Goal: Task Accomplishment & Management: Manage account settings

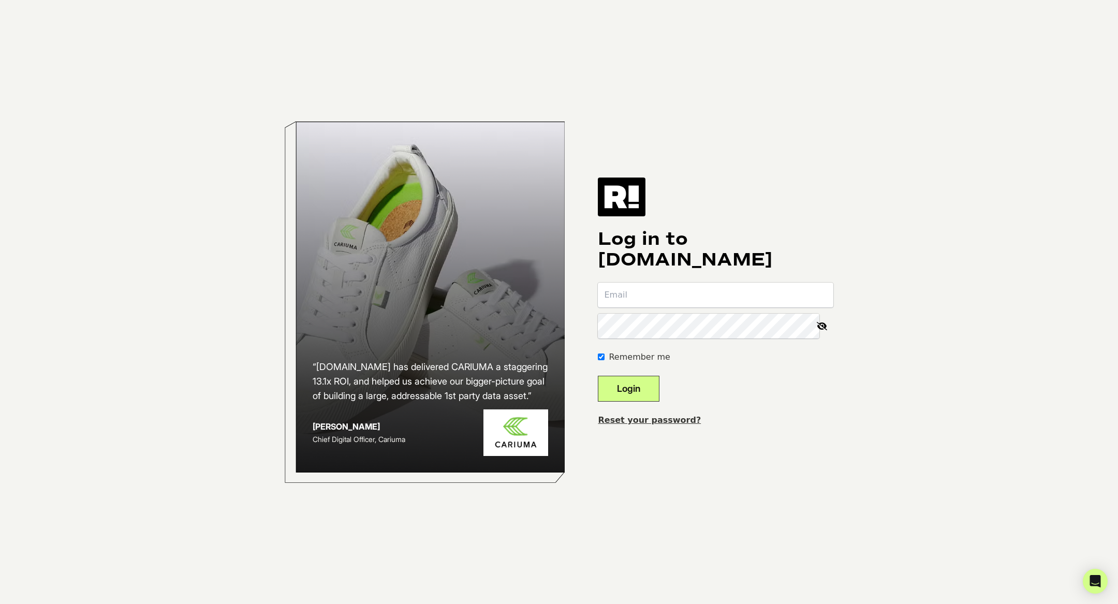
type input "teamaccess+laurageller@alchemyworx.com"
click at [651, 386] on button "Login" at bounding box center [629, 389] width 62 height 26
type input "teamaccess+laurageller@alchemyworx.com"
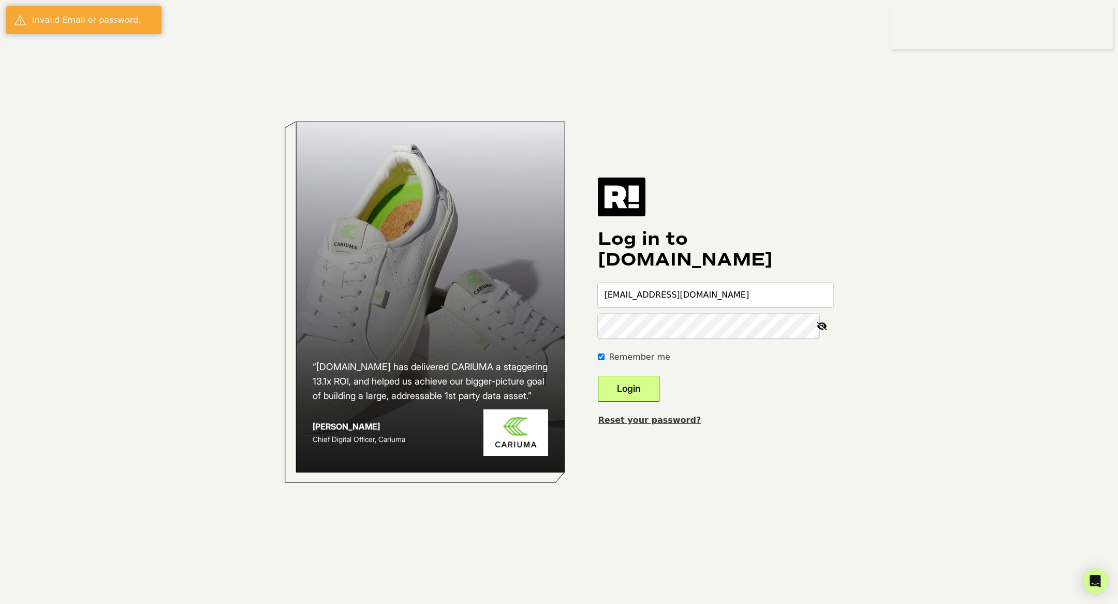
click at [660, 397] on button "Login" at bounding box center [629, 389] width 62 height 26
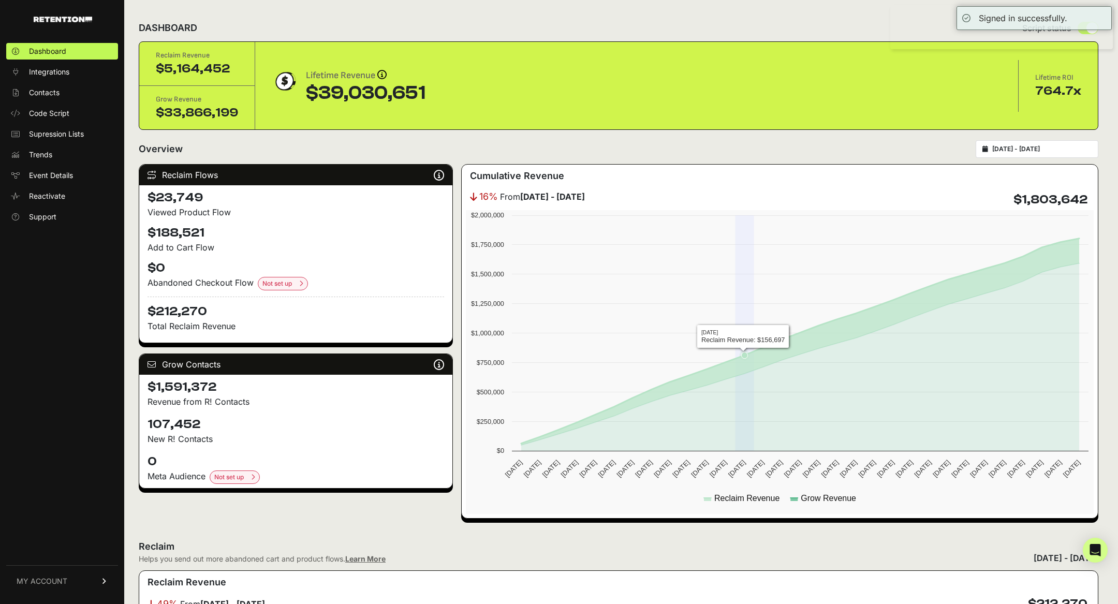
scroll to position [1007, 0]
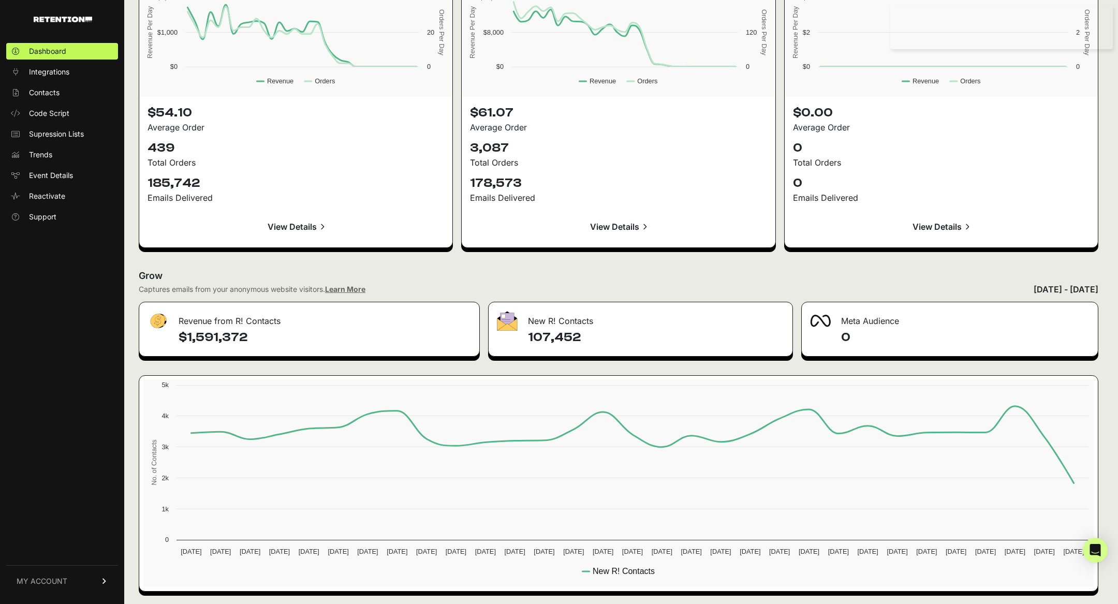
click at [1034, 289] on div "September 14, 2025 - October 14, 2025" at bounding box center [1066, 289] width 65 height 12
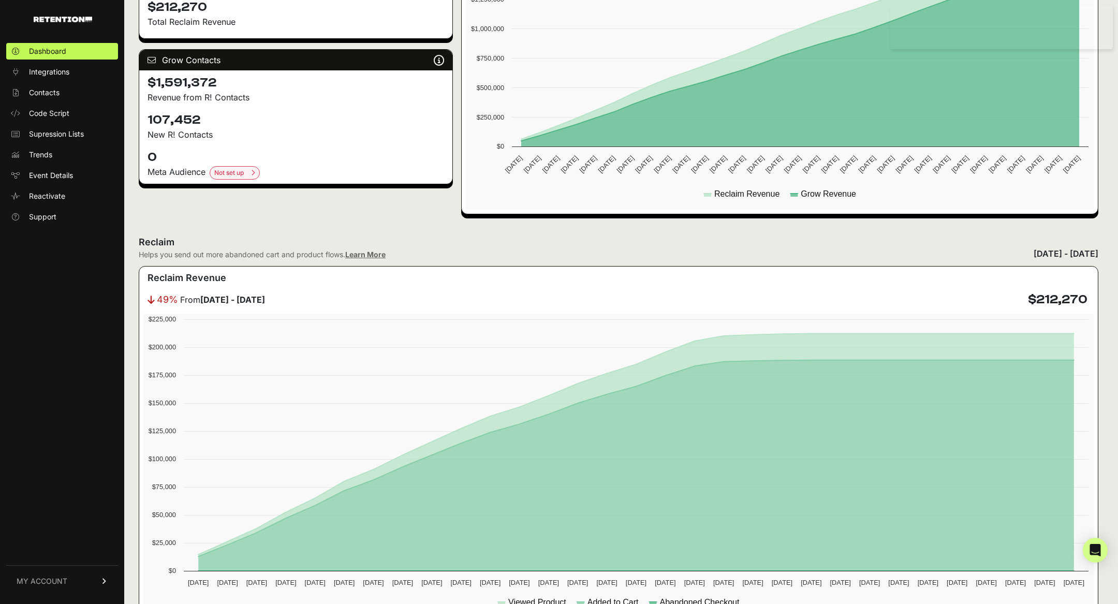
scroll to position [0, 0]
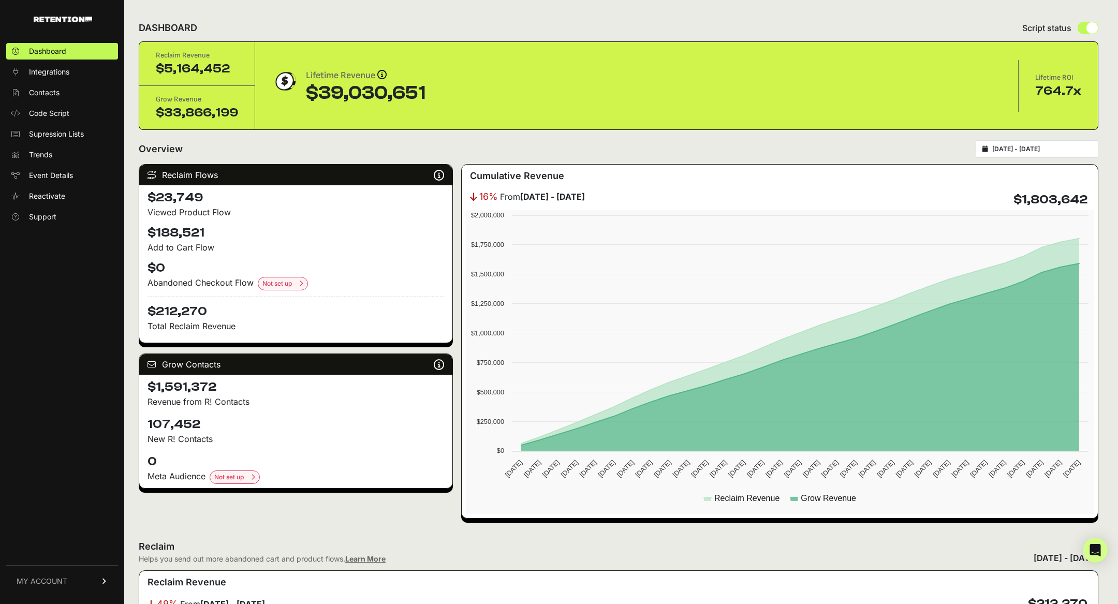
click at [1016, 145] on input "2025-09-14 - 2025-10-14" at bounding box center [1041, 149] width 99 height 8
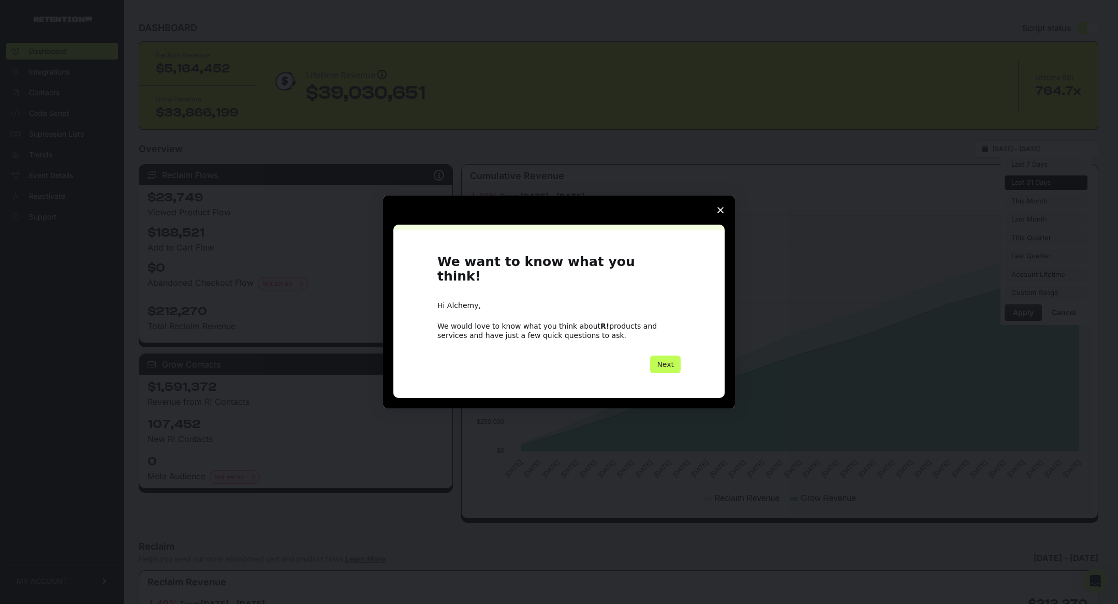
click at [667, 356] on button "Next" at bounding box center [665, 365] width 31 height 18
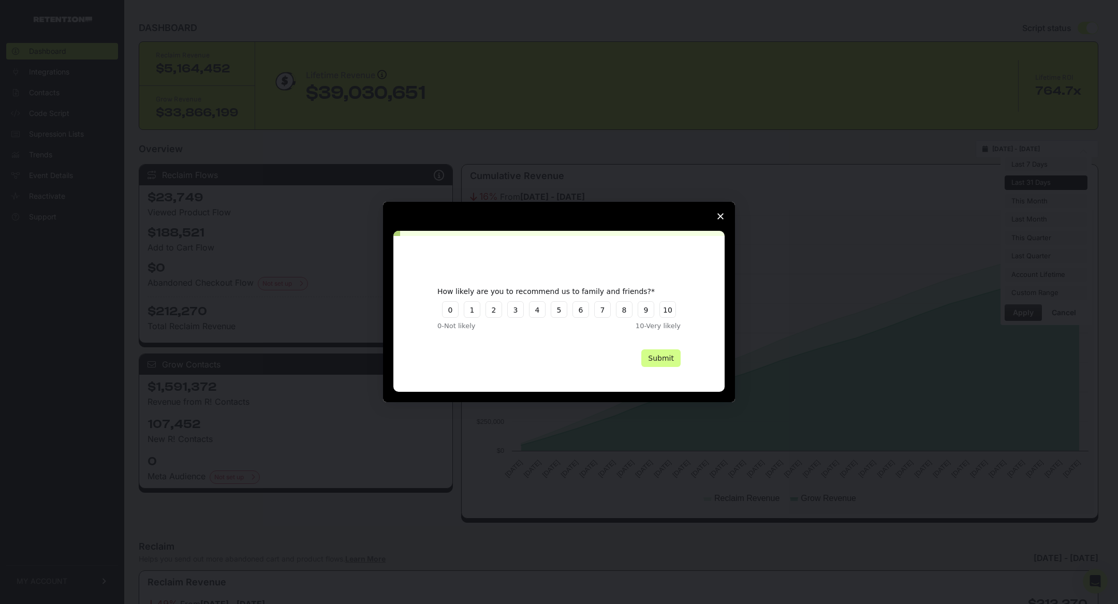
click at [722, 217] on polygon "Close survey" at bounding box center [721, 216] width 6 height 6
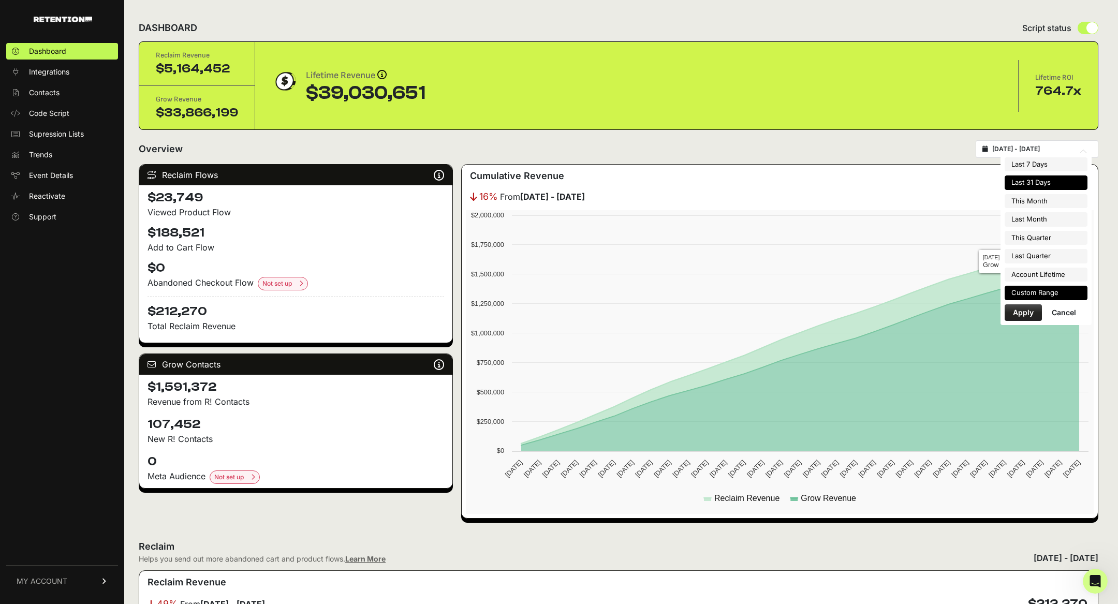
click at [1028, 293] on li "Custom Range" at bounding box center [1046, 293] width 83 height 14
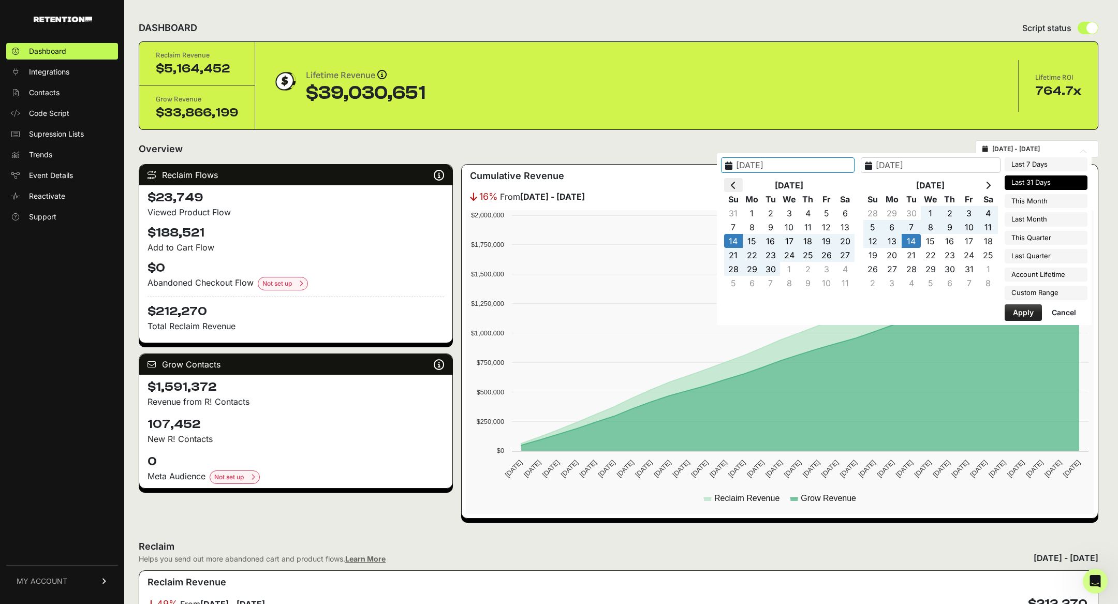
click at [736, 181] on icon at bounding box center [733, 185] width 5 height 8
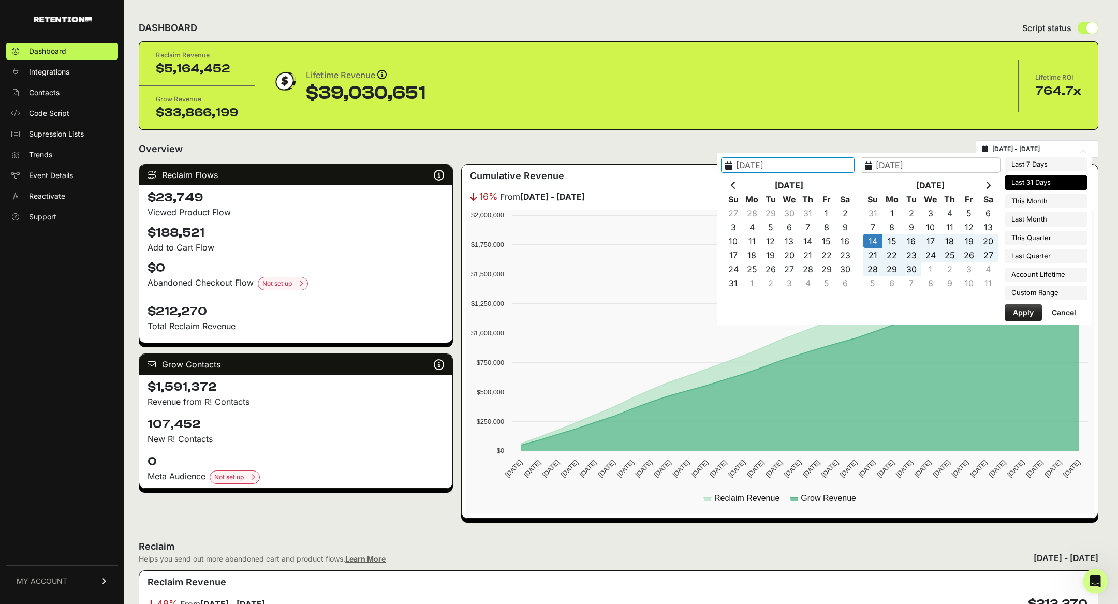
click at [736, 181] on icon at bounding box center [733, 185] width 5 height 8
type input "2025-06-29"
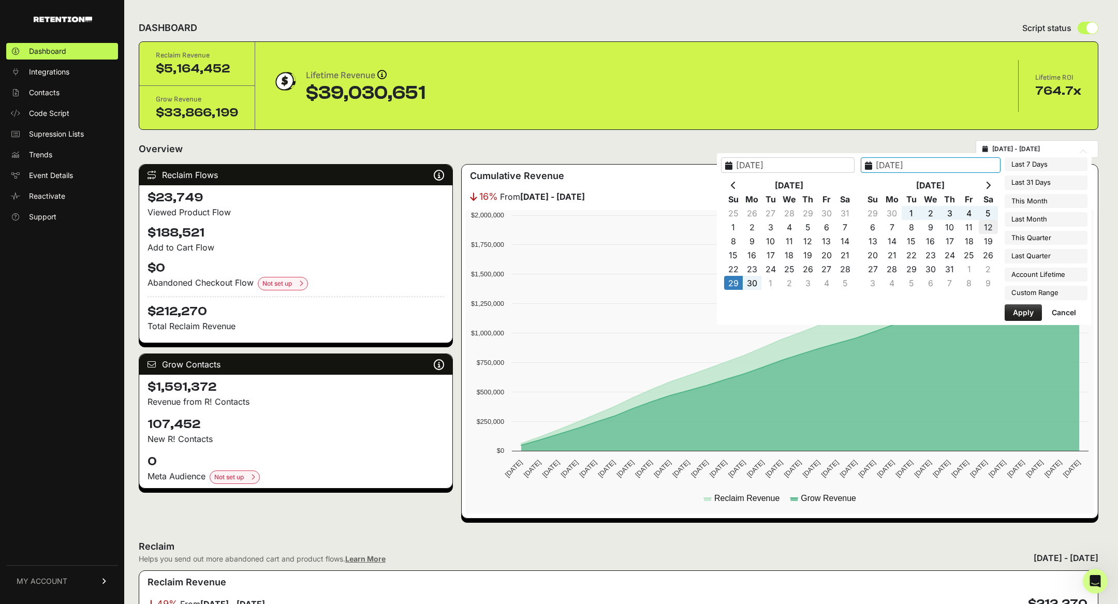
type input "2025-07-12"
type input "2025-07-01"
type input "2025-09-30"
type input "2020-08-04"
type input "2025-10-14"
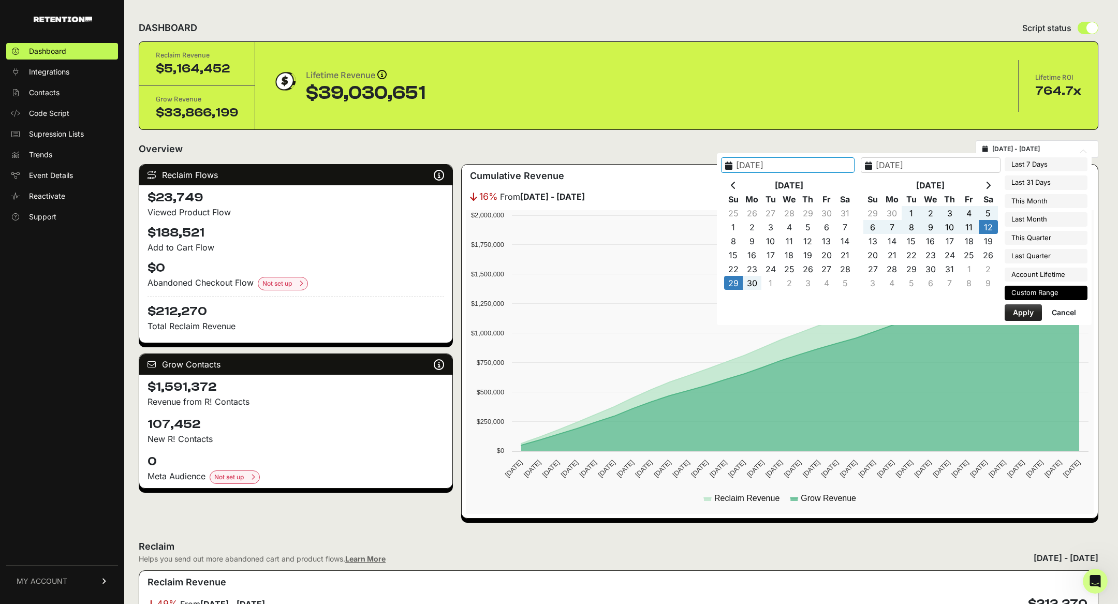
type input "2025-06-29"
type input "2025-07-12"
click at [1020, 305] on button "Apply" at bounding box center [1023, 312] width 37 height 17
type input "2025-06-29 - 2025-07-12"
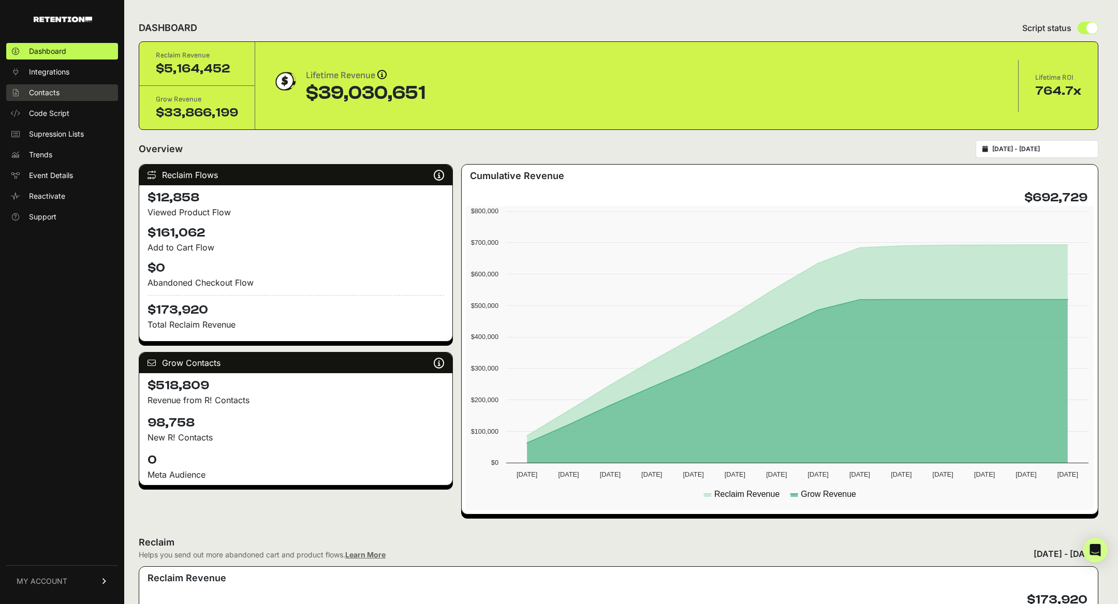
click at [54, 92] on span "Contacts" at bounding box center [44, 92] width 31 height 10
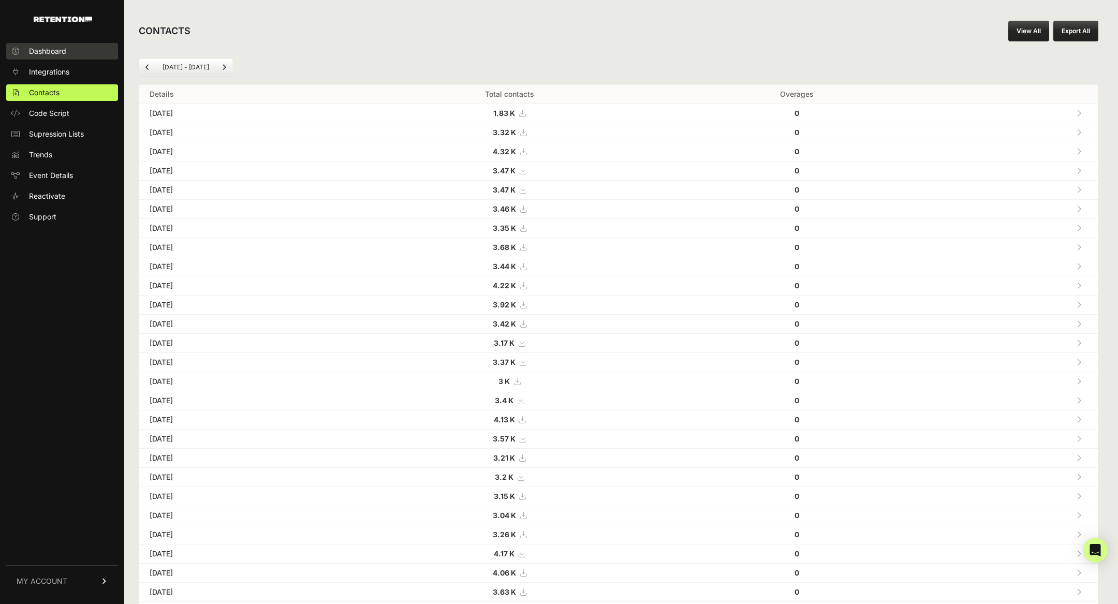
click at [71, 49] on link "Dashboard" at bounding box center [62, 51] width 112 height 17
